Goal: Task Accomplishment & Management: Complete application form

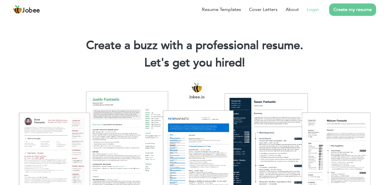
click at [311, 10] on link "Login" at bounding box center [313, 9] width 12 height 7
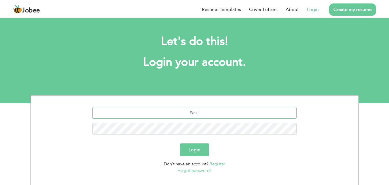
click at [181, 114] on input "text" at bounding box center [195, 113] width 204 height 12
type input "razaa096@gmail.com"
click at [180, 143] on button "Login" at bounding box center [194, 149] width 29 height 13
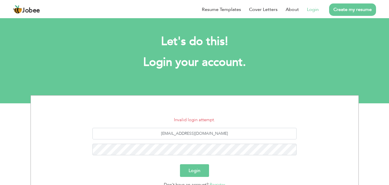
click at [197, 168] on button "Login" at bounding box center [194, 170] width 29 height 13
click at [197, 169] on button "Login" at bounding box center [194, 170] width 29 height 13
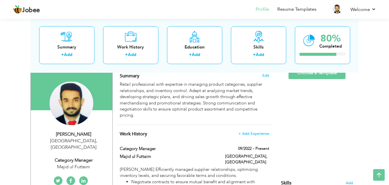
scroll to position [12, 0]
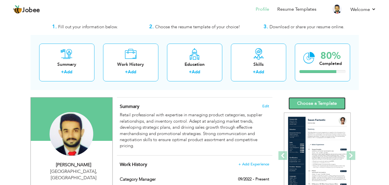
click at [311, 101] on link "Choose a Template" at bounding box center [317, 103] width 57 height 12
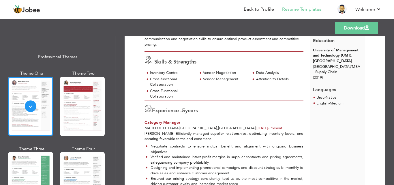
scroll to position [9, 0]
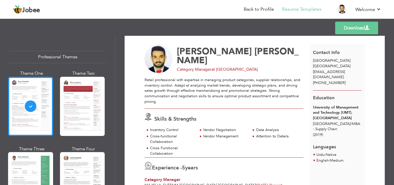
click at [31, 104] on div at bounding box center [30, 106] width 45 height 59
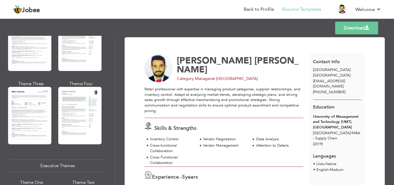
scroll to position [0, 0]
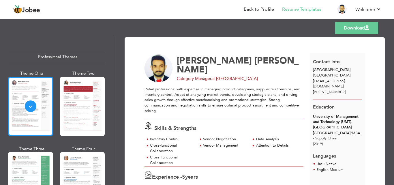
click at [39, 87] on div at bounding box center [30, 106] width 45 height 59
click at [251, 10] on link "Back to Profile" at bounding box center [259, 9] width 30 height 7
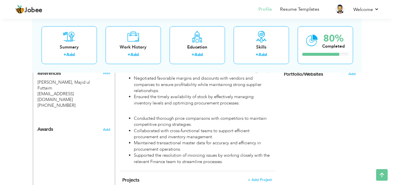
scroll to position [331, 0]
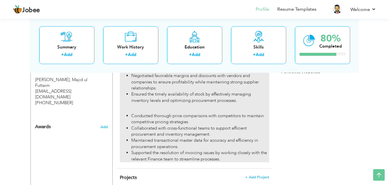
click at [143, 103] on div "Negotiated favorable margins and discounts with vendors and companies to ensure…" at bounding box center [194, 117] width 149 height 89
type input "Procurement Executive"
type input "Cheetay Logistics Pvt Ltd"
type input "11/2020"
type input "09/2022"
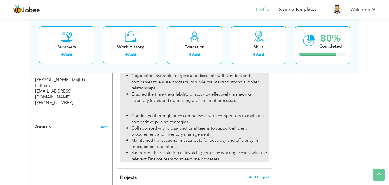
type input "[GEOGRAPHIC_DATA]"
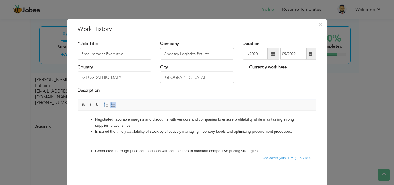
click at [97, 145] on body "Negotiated favorable margins and discounts with vendors and companies to ensure…" at bounding box center [197, 143] width 227 height 55
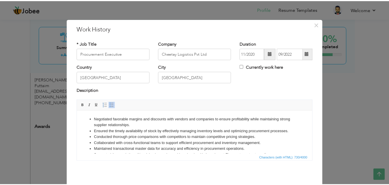
scroll to position [23, 0]
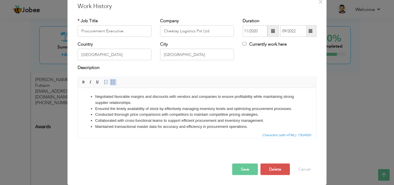
click at [242, 170] on button "Save" at bounding box center [245, 169] width 26 height 12
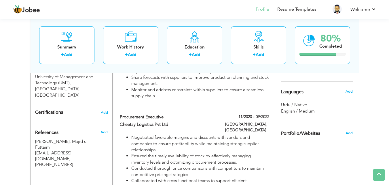
scroll to position [271, 0]
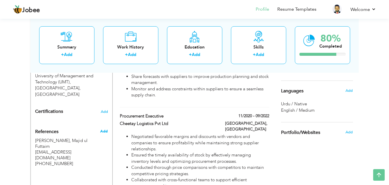
click at [106, 129] on span "Add" at bounding box center [103, 131] width 7 height 5
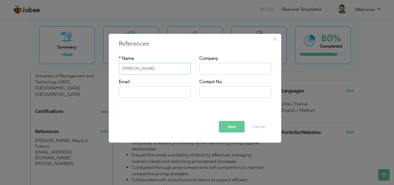
type input "[PERSON_NAME]"
click at [223, 69] on input "text" at bounding box center [235, 69] width 72 height 12
type input "SJS Intenational"
click at [160, 92] on input "text" at bounding box center [155, 92] width 72 height 12
type input "a"
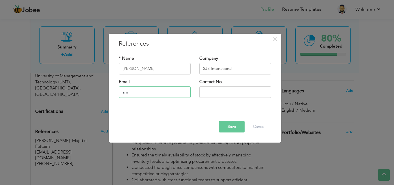
type input "a"
type input "[EMAIL_ADDRESS][DOMAIN_NAME]"
click at [229, 89] on input "text" at bounding box center [235, 92] width 72 height 12
type input "0"
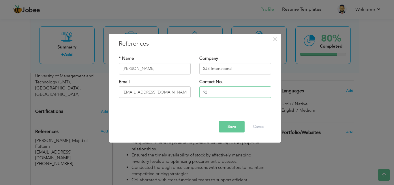
type input "9"
type input "0322 1438702"
click at [236, 127] on button "Save" at bounding box center [232, 127] width 26 height 12
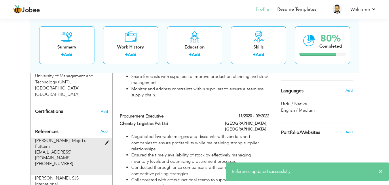
click at [108, 141] on span at bounding box center [108, 143] width 7 height 4
type input "[PERSON_NAME]"
type input "Majid ul Futtaim"
type input "[EMAIL_ADDRESS][DOMAIN_NAME]"
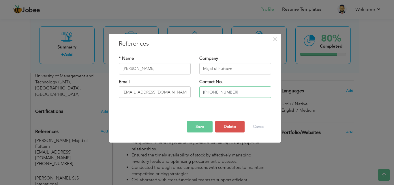
click at [209, 92] on input "[PHONE_NUMBER]" at bounding box center [235, 92] width 72 height 12
type input "0307 4441575"
click at [200, 125] on button "Save" at bounding box center [200, 127] width 26 height 12
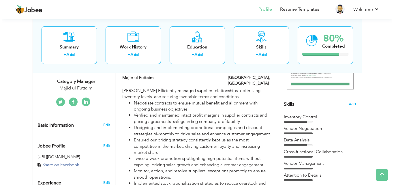
scroll to position [120, 0]
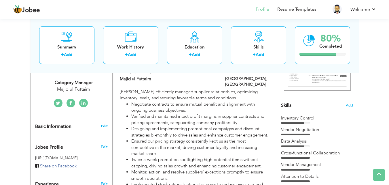
click at [106, 123] on link "Edit" at bounding box center [104, 125] width 7 height 5
type input "[PERSON_NAME]"
type input "[PHONE_NUMBER]"
select select "number:166"
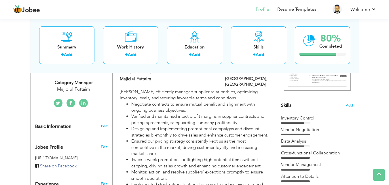
type input "[GEOGRAPHIC_DATA]"
select select "number:7"
type input "Majid ul Futtaim"
type input "Category Manager"
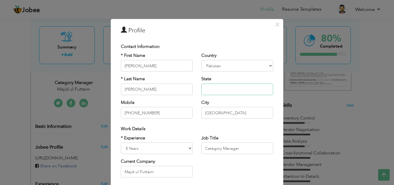
click at [236, 88] on input "text" at bounding box center [237, 89] width 72 height 12
type input "P"
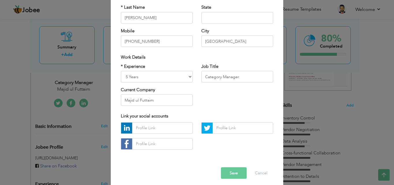
scroll to position [73, 0]
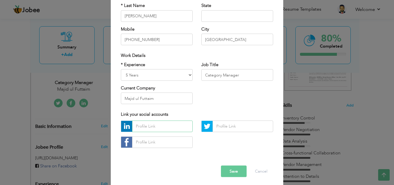
click at [158, 125] on input "text" at bounding box center [162, 126] width 61 height 12
click at [258, 170] on button "Cancel" at bounding box center [261, 171] width 24 height 12
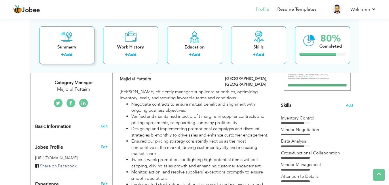
click at [65, 33] on icon at bounding box center [67, 37] width 12 height 12
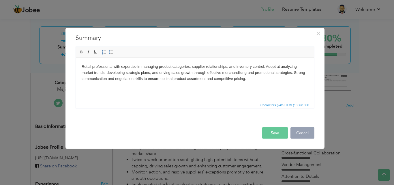
click at [304, 133] on button "Cancel" at bounding box center [302, 133] width 24 height 12
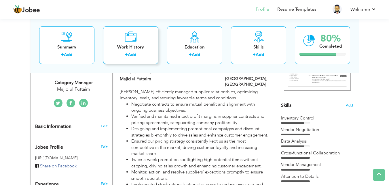
click at [132, 39] on icon at bounding box center [131, 37] width 12 height 12
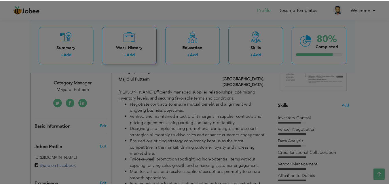
scroll to position [0, 0]
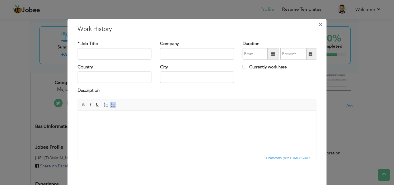
click at [319, 24] on span "×" at bounding box center [320, 24] width 5 height 10
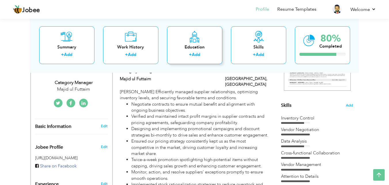
click at [198, 39] on icon at bounding box center [194, 37] width 11 height 12
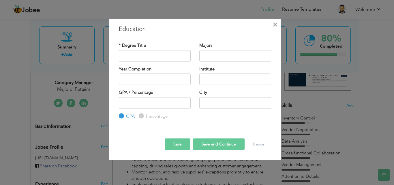
click at [273, 25] on span "×" at bounding box center [274, 24] width 5 height 10
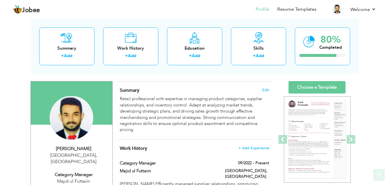
scroll to position [2, 0]
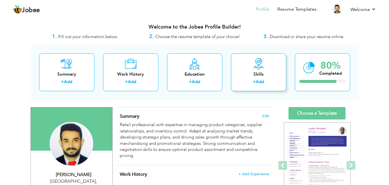
click at [254, 61] on icon at bounding box center [259, 64] width 12 height 12
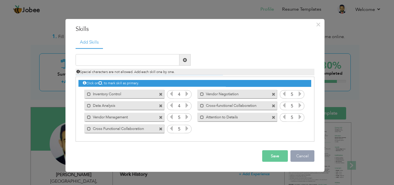
click at [301, 155] on button "Cancel" at bounding box center [302, 156] width 24 height 12
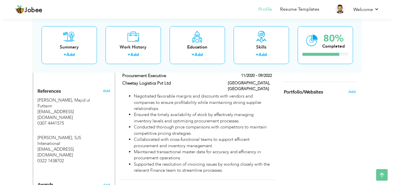
scroll to position [313, 0]
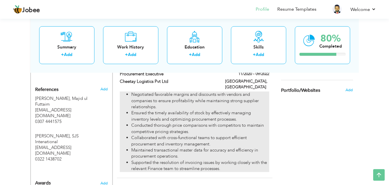
click at [176, 115] on li "Ensured the timely availability of stock by effectively managing inventory leve…" at bounding box center [200, 116] width 138 height 12
type input "Procurement Executive"
type input "Cheetay Logistics Pvt Ltd"
type input "11/2020"
type input "09/2022"
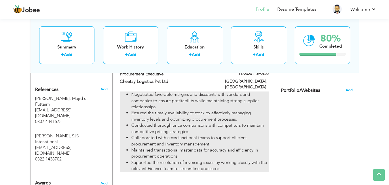
type input "[GEOGRAPHIC_DATA]"
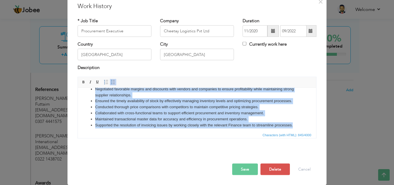
scroll to position [16, 0]
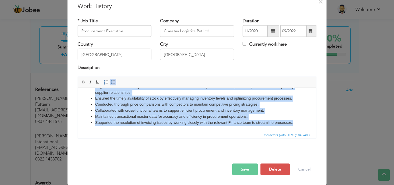
drag, startPoint x: 175, startPoint y: 108, endPoint x: 294, endPoint y: 125, distance: 120.2
click at [294, 125] on ul "generating LPO's on the basis of stock level and follow up on the stock deliver…" at bounding box center [197, 101] width 227 height 48
copy ul "rating LPO's on the basis of stock level and follow up on the stock delivery on…"
click at [255, 107] on li "Conducted thorough price comparisons with competitors to maintain competitive p…" at bounding box center [197, 104] width 204 height 6
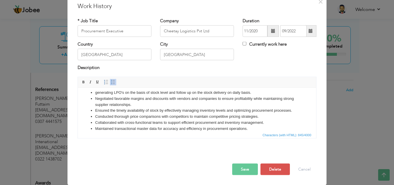
scroll to position [0, 0]
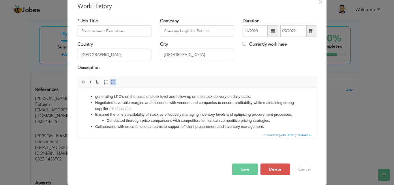
click at [107, 120] on li "Conducted thorough price comparisons with competitors to maintain competitive p…" at bounding box center [197, 120] width 180 height 6
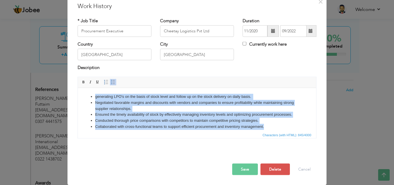
drag, startPoint x: 266, startPoint y: 127, endPoint x: 144, endPoint y: 174, distance: 130.7
click at [78, 88] on html "generating LPO's on the basis of stock level and follow up on the stock deliver…" at bounding box center [197, 117] width 238 height 59
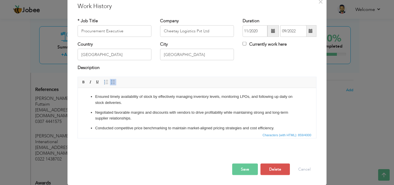
click ul "Ensured timely availability of stock by effectively managing inventory levels, …"
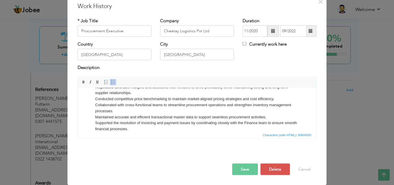
scroll to position [6, 0]
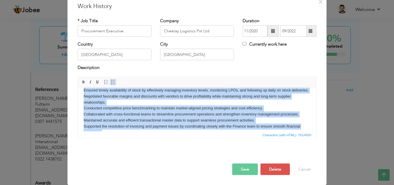
click at [114, 82] on link "Insert/Remove Bulleted List" at bounding box center [113, 82] width 6 height 6
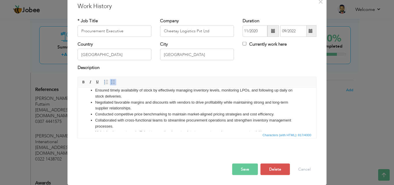
click at [208, 114] on li "Conducted competitive price benchmarking to maintain market-aligned pricing str…" at bounding box center [197, 114] width 204 height 6
click at [241, 169] on button "Save" at bounding box center [245, 169] width 26 height 12
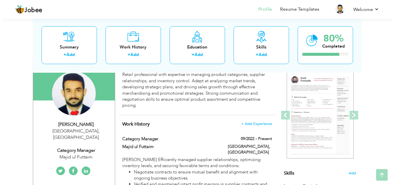
scroll to position [54, 0]
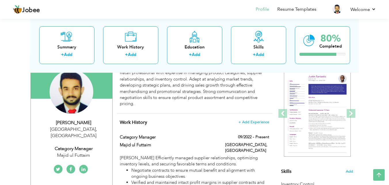
click at [100, 138] on div "[PERSON_NAME] [GEOGRAPHIC_DATA] , [GEOGRAPHIC_DATA] Category Manager Majid ul F…" at bounding box center [72, 138] width 82 height 39
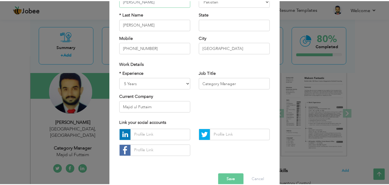
scroll to position [75, 0]
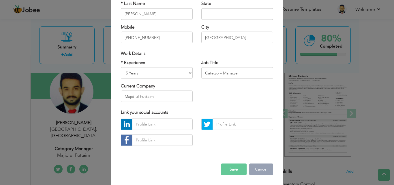
click at [259, 170] on button "Cancel" at bounding box center [261, 169] width 24 height 12
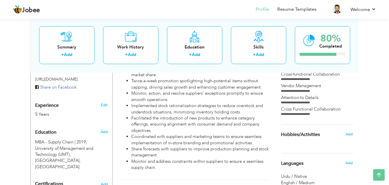
scroll to position [197, 0]
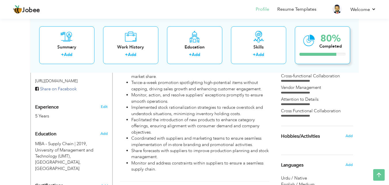
click at [318, 41] on div "80% Completed" at bounding box center [322, 45] width 55 height 38
click at [320, 42] on div "80%" at bounding box center [331, 38] width 22 height 10
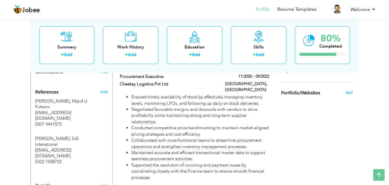
scroll to position [357, 0]
